Goal: Go to known website: Access a specific website the user already knows

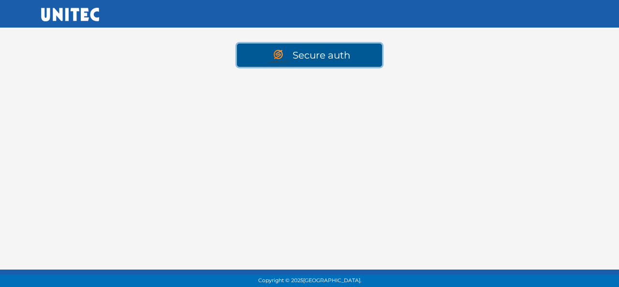
click at [298, 54] on link "Secure auth" at bounding box center [309, 55] width 145 height 23
click at [323, 46] on link "Secure auth" at bounding box center [309, 55] width 145 height 23
click at [281, 55] on img at bounding box center [280, 56] width 24 height 13
